Goal: Task Accomplishment & Management: Use online tool/utility

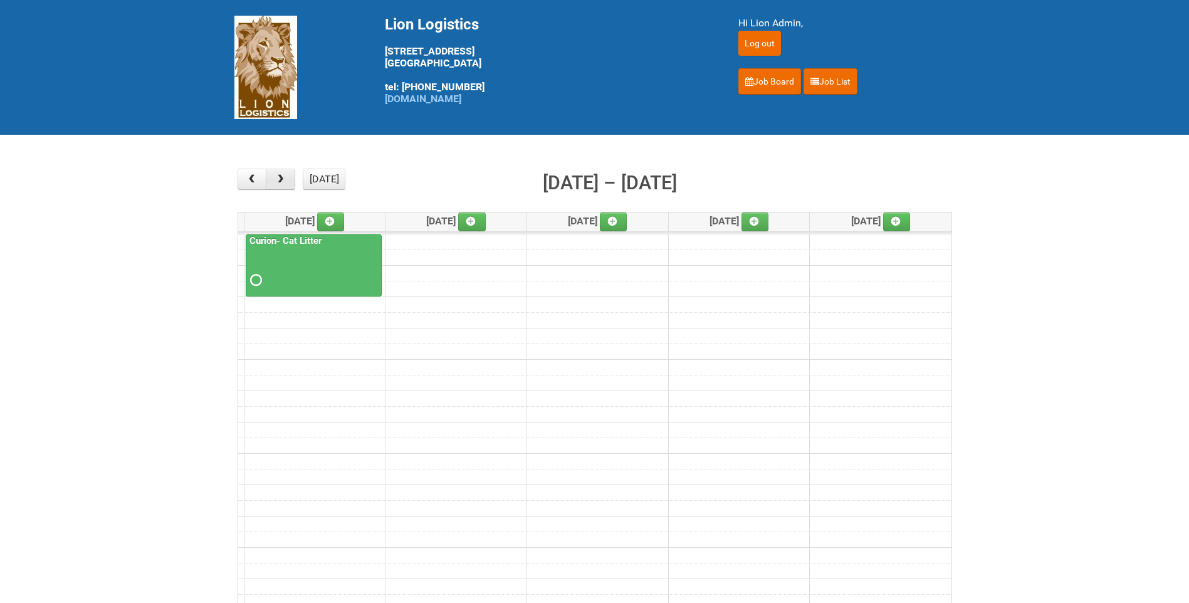
click at [283, 174] on button "button" at bounding box center [280, 179] width 29 height 21
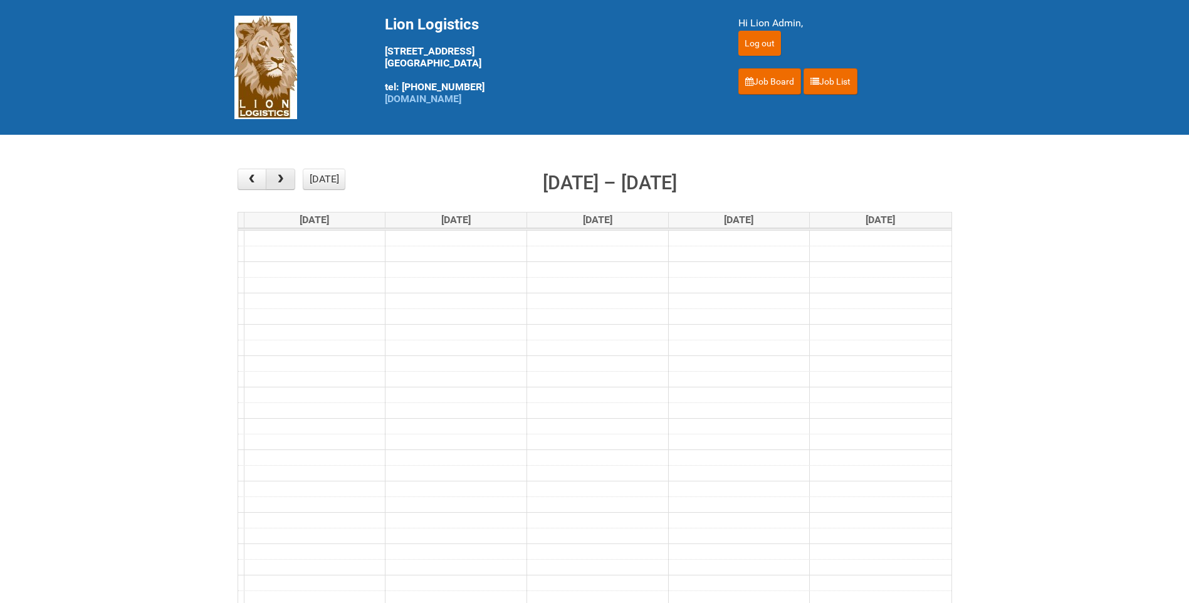
click at [283, 174] on button "button" at bounding box center [280, 179] width 29 height 21
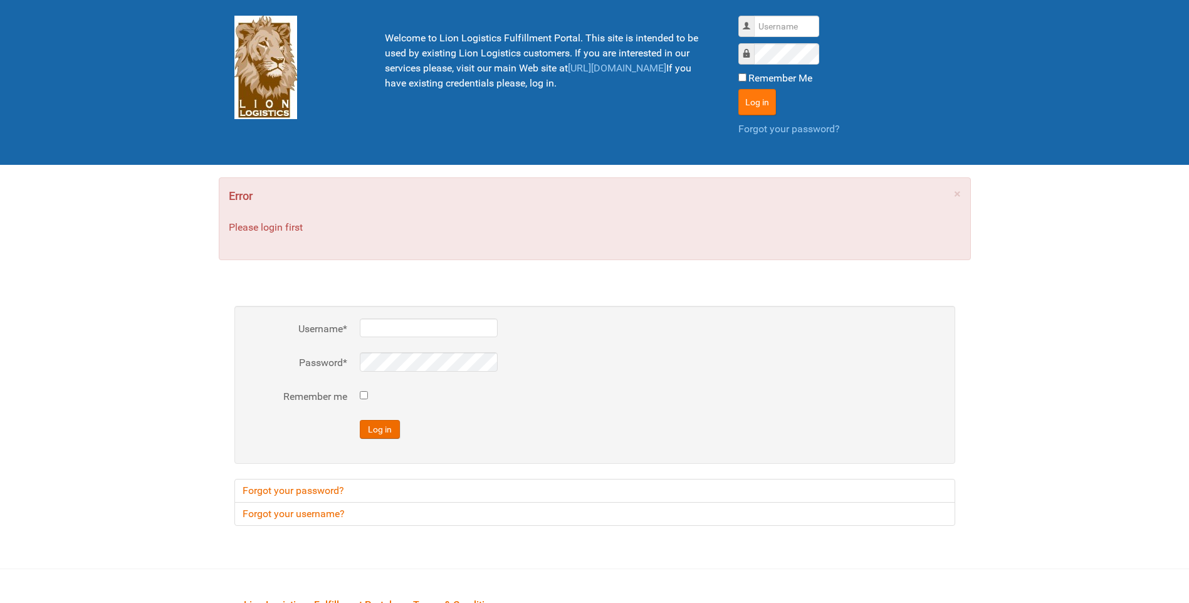
type input "lion"
click at [759, 103] on button "Log in" at bounding box center [758, 102] width 38 height 26
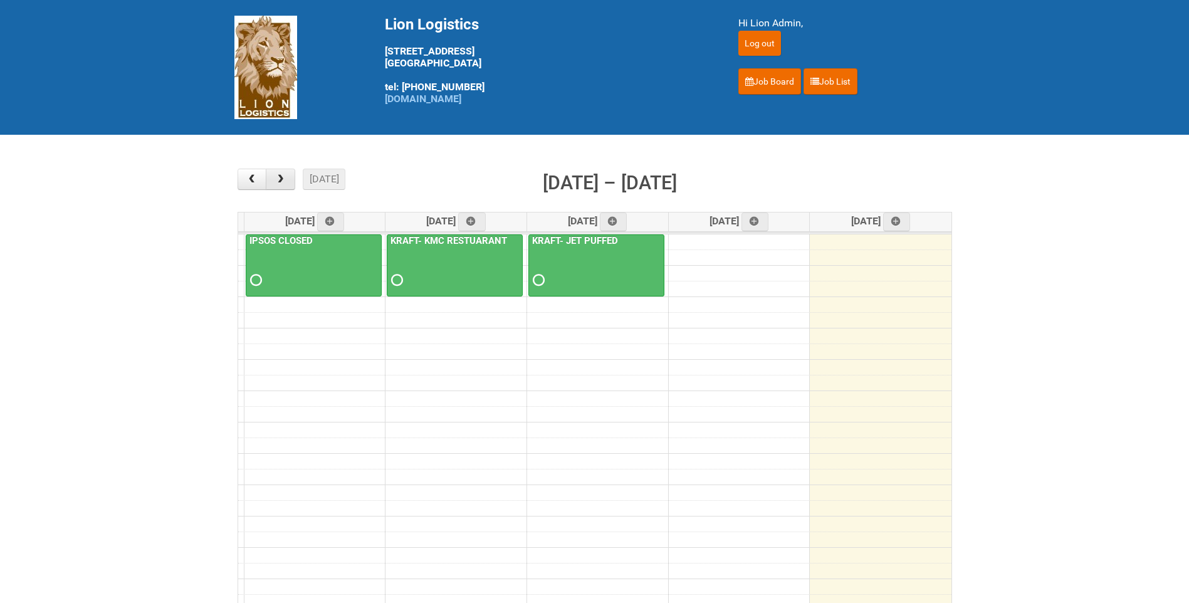
click at [276, 178] on span "button" at bounding box center [281, 179] width 12 height 10
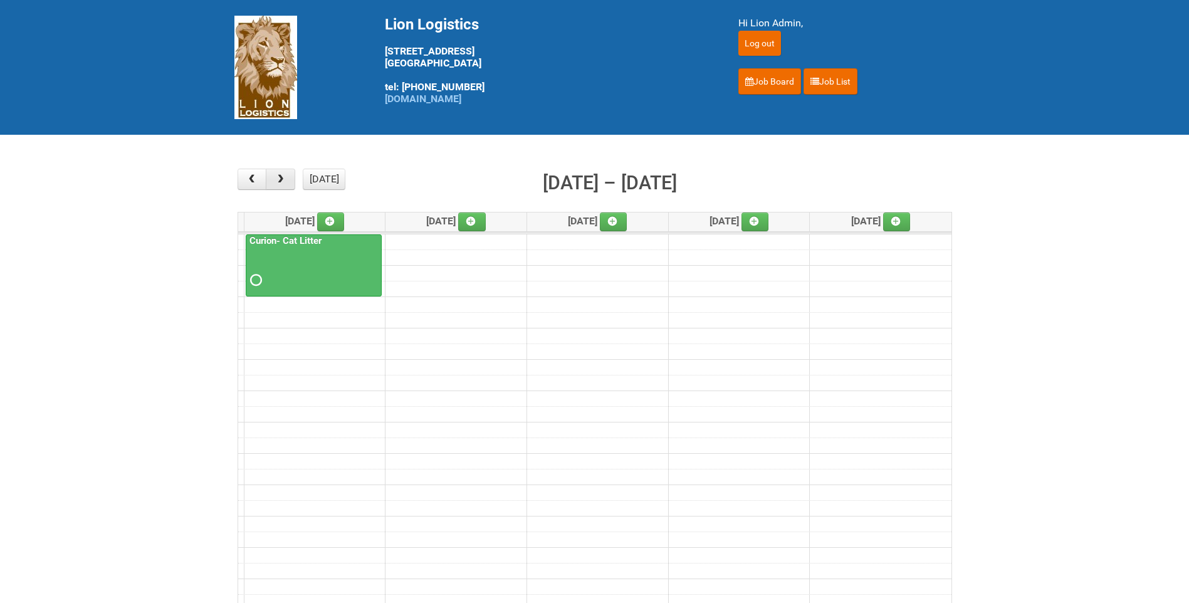
click at [276, 178] on span "button" at bounding box center [281, 179] width 12 height 10
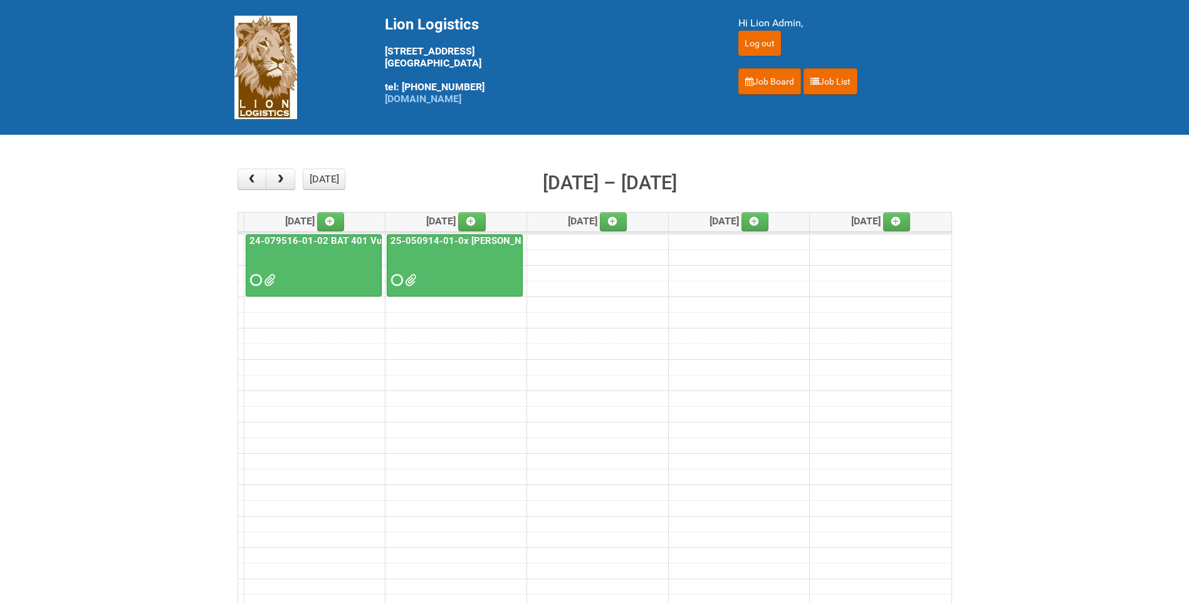
click at [498, 243] on link "25-050914-01-0x Baxter C&U" at bounding box center [477, 240] width 179 height 11
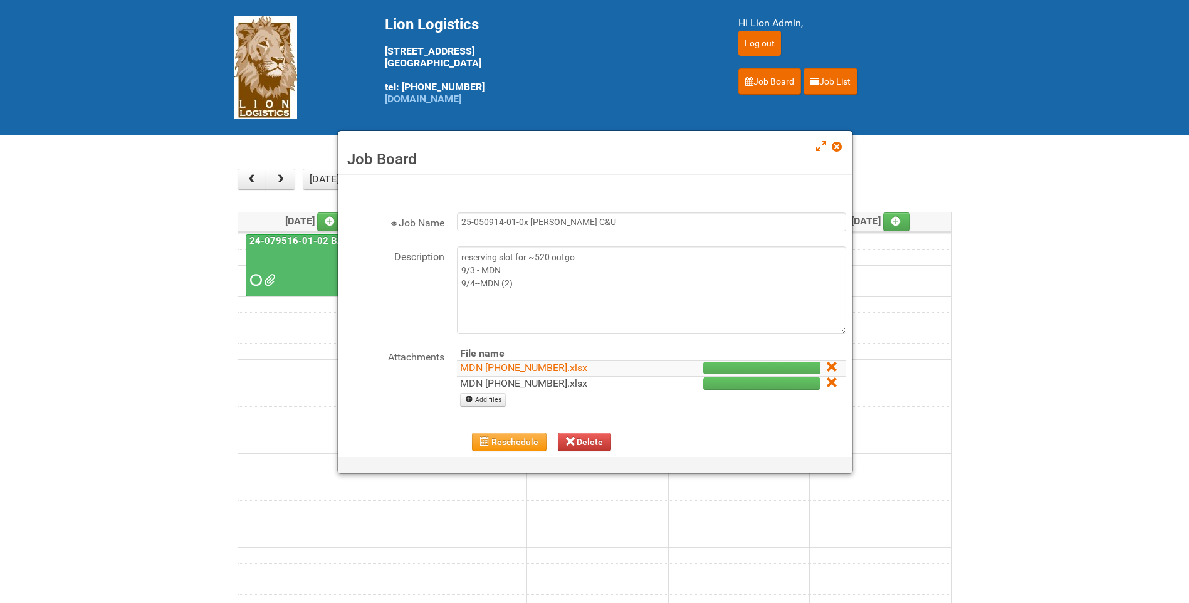
click at [535, 378] on link "MDN (2) 25-050914-01.xlsx" at bounding box center [523, 383] width 127 height 12
click at [838, 156] on h3 "Job Board" at bounding box center [595, 159] width 496 height 19
click at [838, 152] on link at bounding box center [837, 147] width 11 height 15
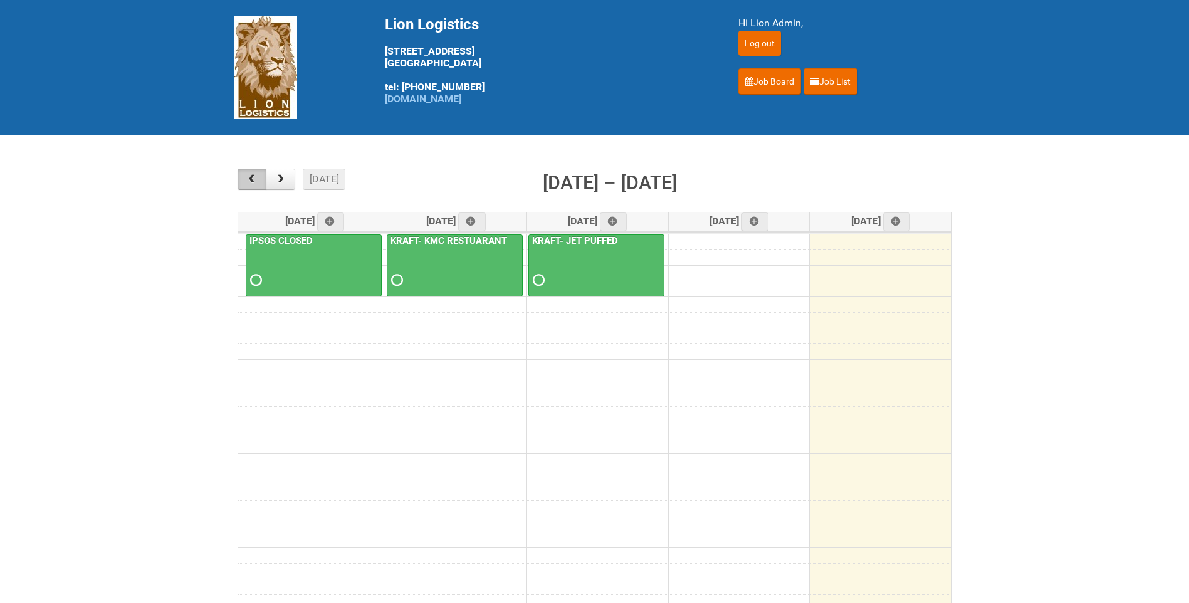
click at [252, 176] on span "button" at bounding box center [252, 179] width 12 height 10
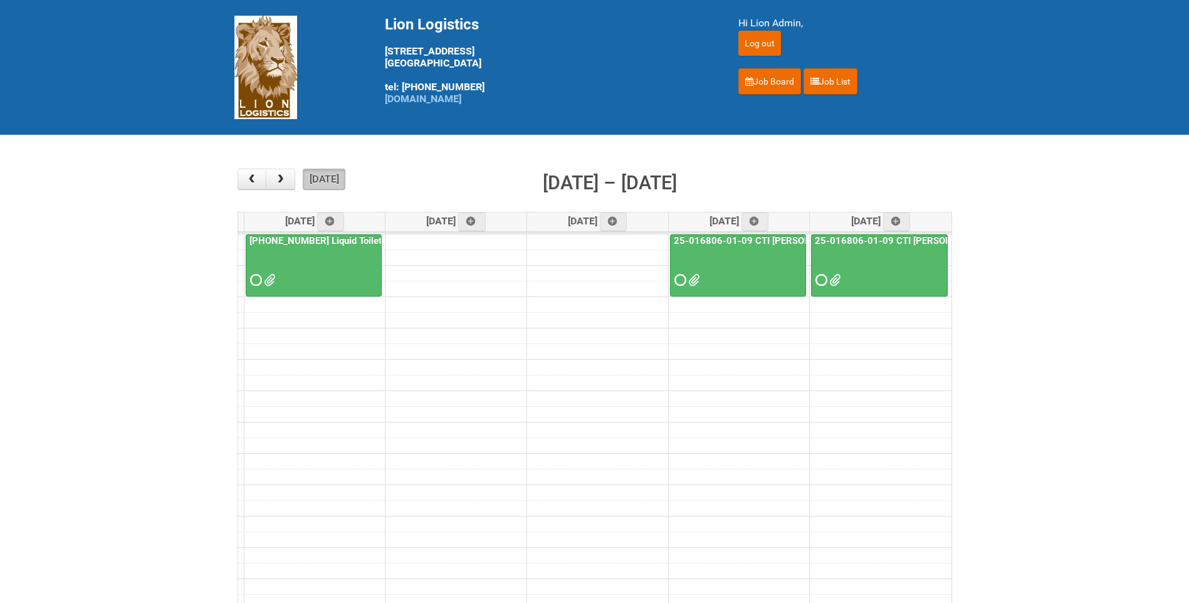
click at [311, 171] on button "[DATE]" at bounding box center [324, 179] width 43 height 21
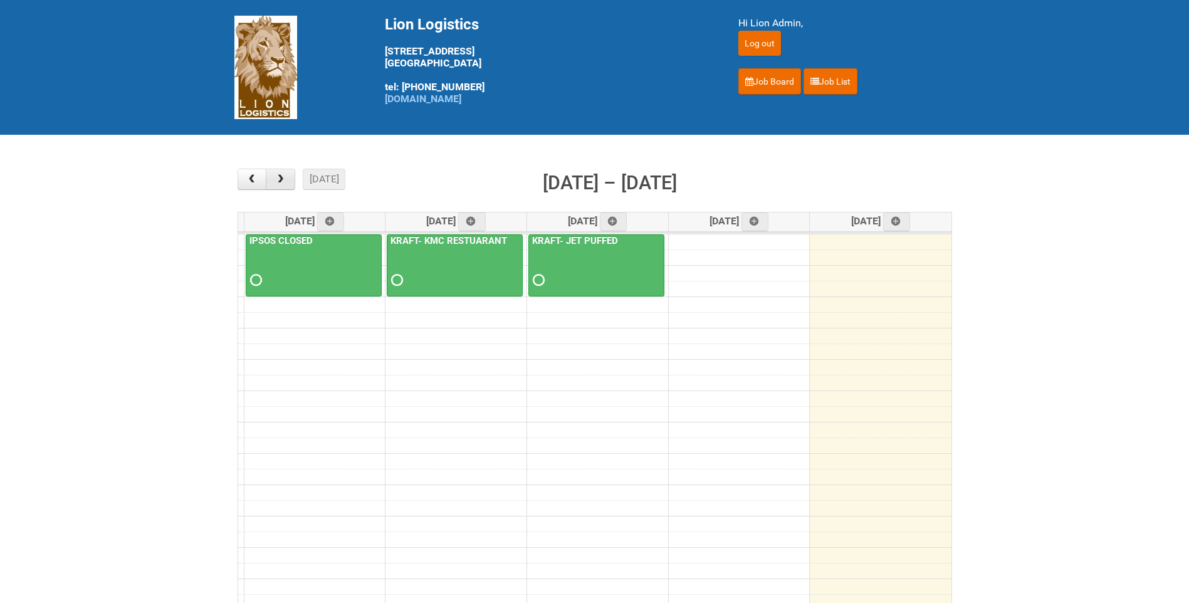
click at [277, 179] on span "button" at bounding box center [281, 179] width 12 height 10
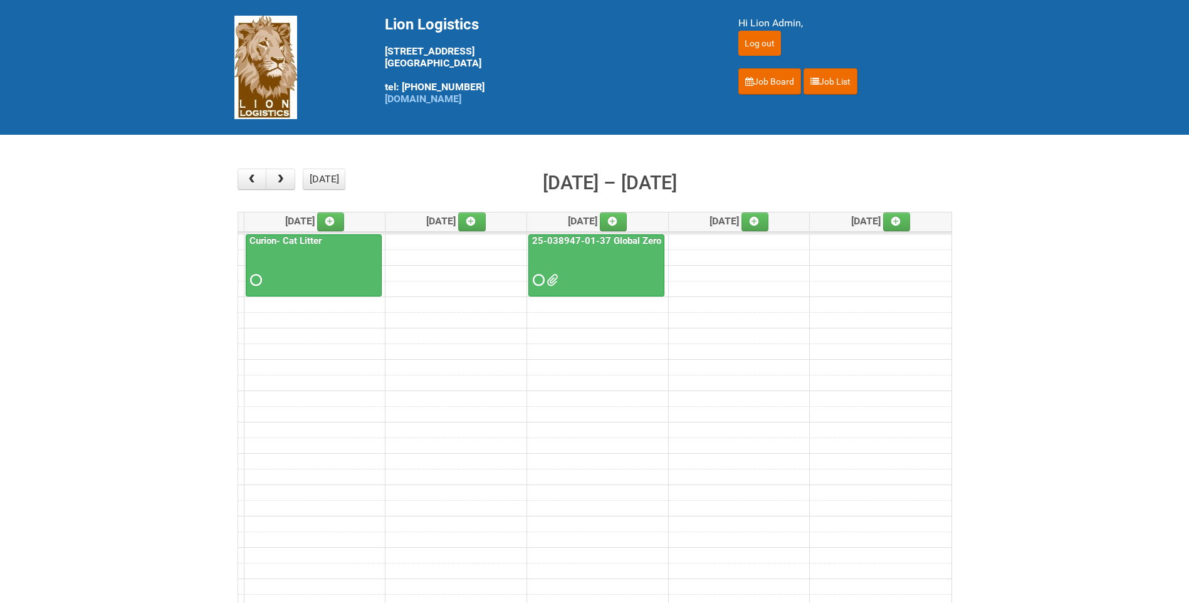
click at [557, 246] on div "25-038947-01-37 Global Zero Sugar Tea Test" at bounding box center [596, 262] width 135 height 55
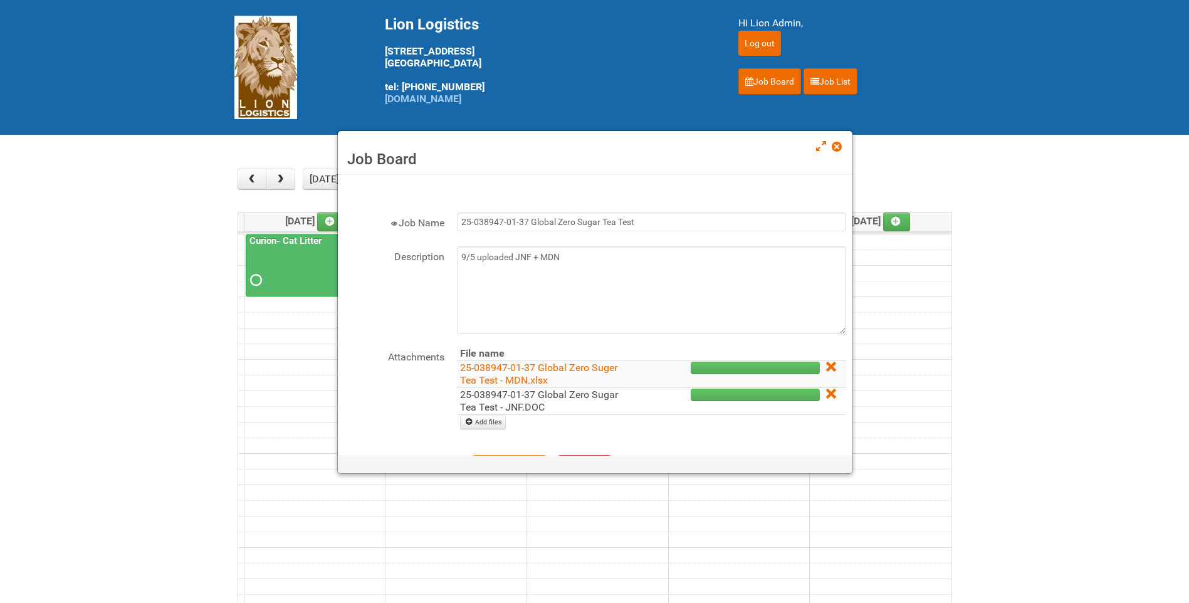
click at [583, 399] on link "25-038947-01-37 Global Zero Sugar Tea Test - JNF.DOC" at bounding box center [539, 401] width 158 height 24
